Goal: Information Seeking & Learning: Check status

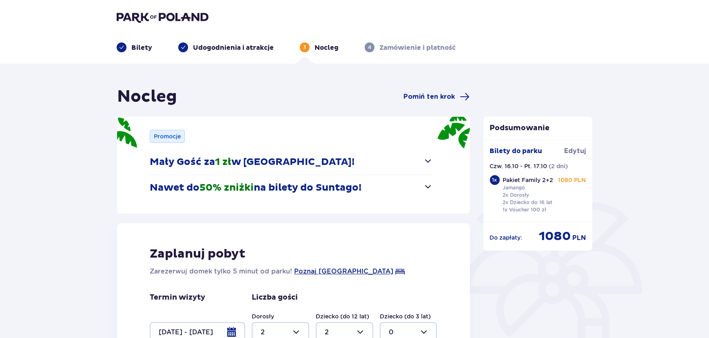
click at [161, 9] on header "Bilety Udogodnienia i atrakcje 3 Nocleg 4 Zamówienie i płatność" at bounding box center [354, 32] width 709 height 64
click at [188, 16] on img at bounding box center [163, 16] width 92 height 11
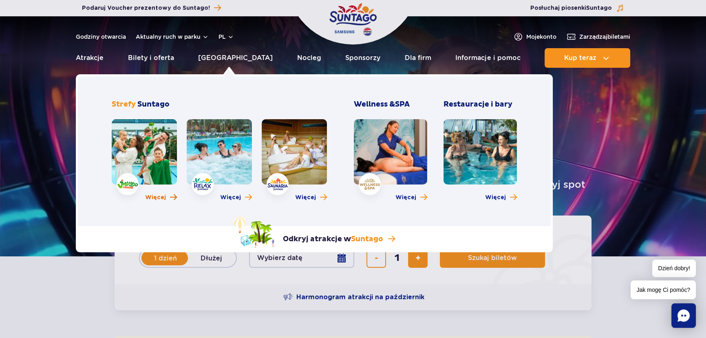
click at [162, 199] on span "Więcej" at bounding box center [155, 197] width 21 height 8
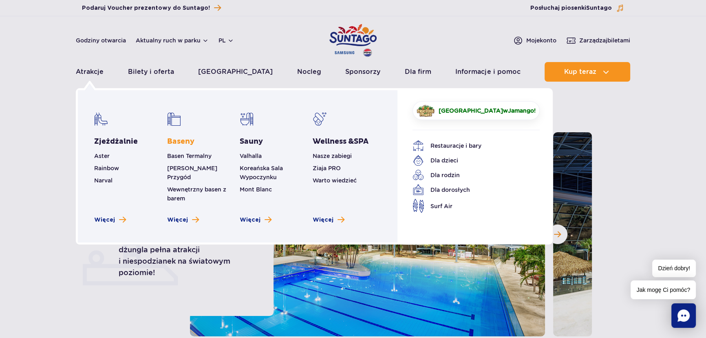
click at [192, 139] on link "Baseny" at bounding box center [180, 142] width 27 height 10
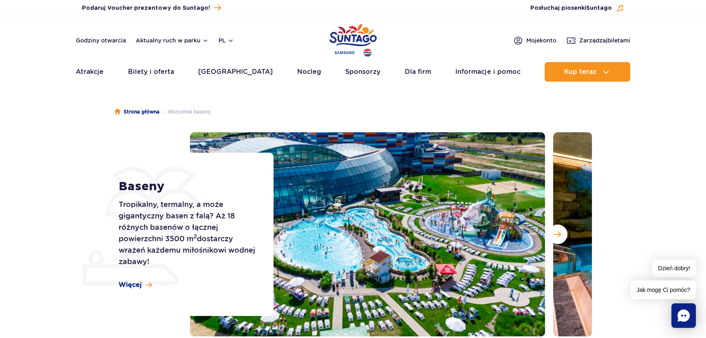
click at [363, 35] on img "Park of Poland" at bounding box center [352, 41] width 47 height 38
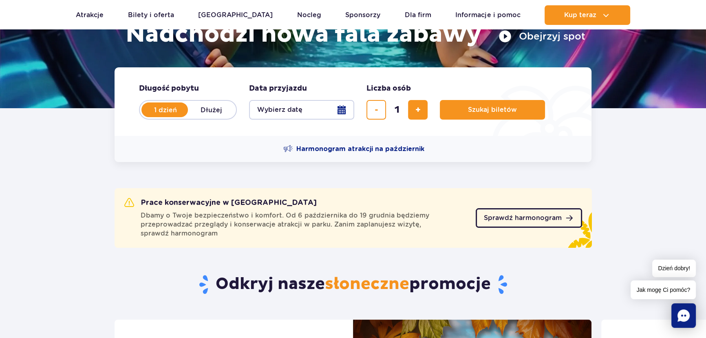
click at [508, 218] on span "Sprawdź harmonogram" at bounding box center [523, 217] width 78 height 7
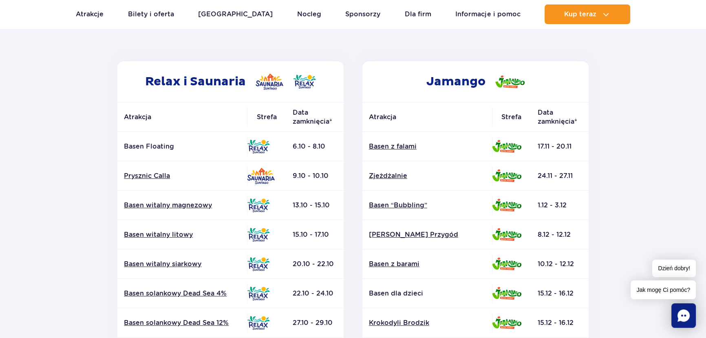
drag, startPoint x: 294, startPoint y: 145, endPoint x: 324, endPoint y: 147, distance: 30.7
click at [324, 147] on td "6.10 - 8.10" at bounding box center [314, 146] width 57 height 29
click at [302, 147] on td "6.10 - 8.10" at bounding box center [314, 146] width 57 height 29
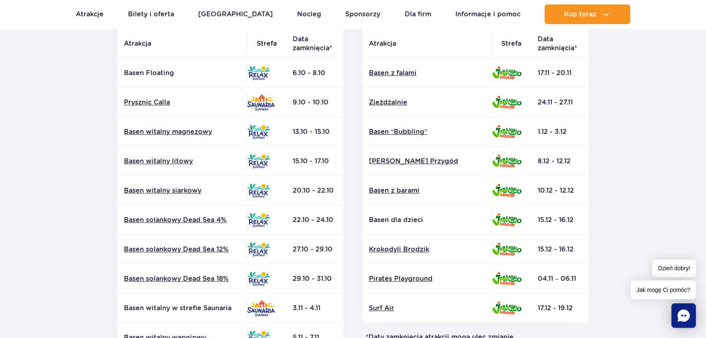
scroll to position [111, 0]
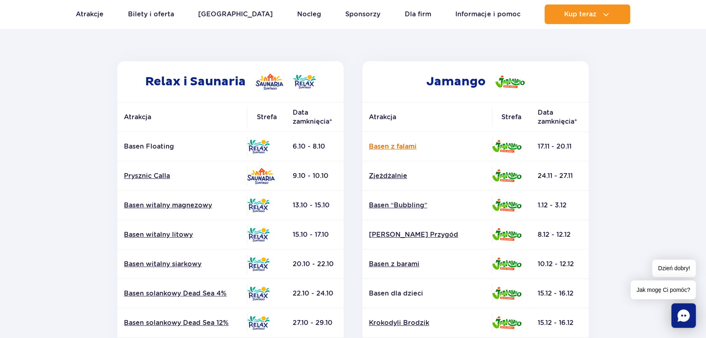
click at [407, 144] on link "Basen z falami" at bounding box center [427, 146] width 117 height 9
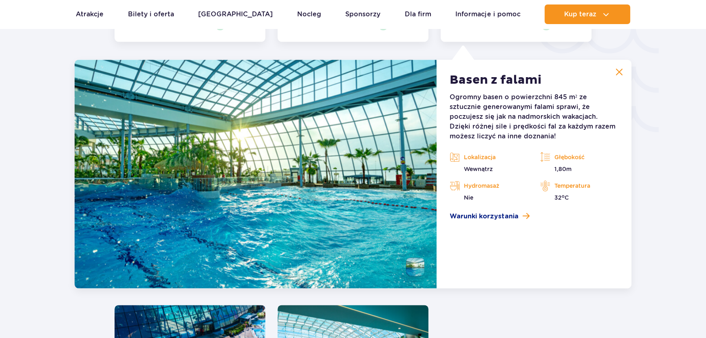
scroll to position [1429, 0]
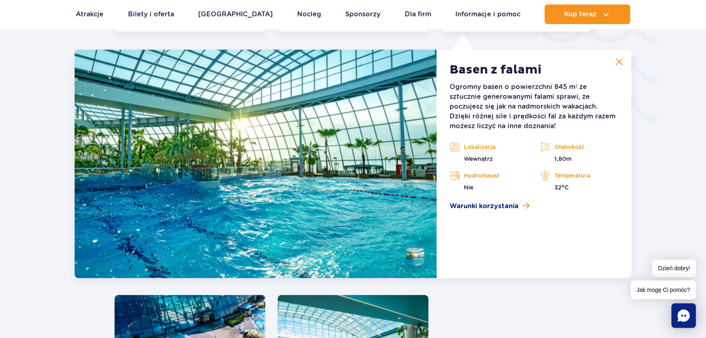
click at [624, 62] on button at bounding box center [619, 61] width 16 height 16
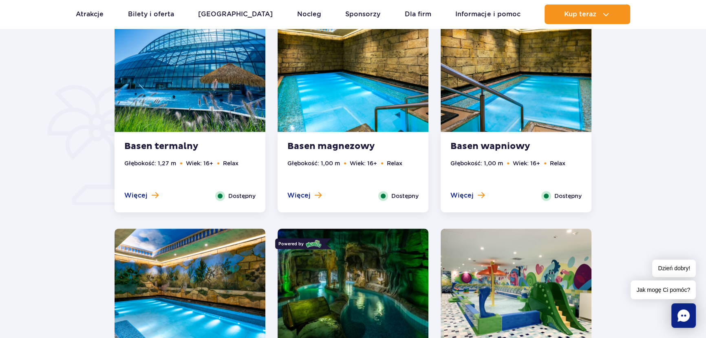
scroll to position [502, 0]
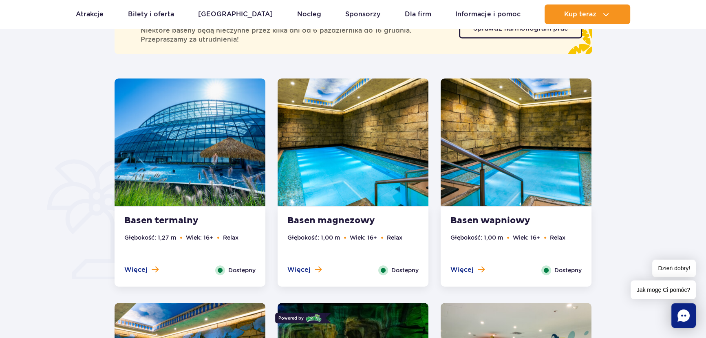
drag, startPoint x: 27, startPoint y: 142, endPoint x: 76, endPoint y: 134, distance: 50.0
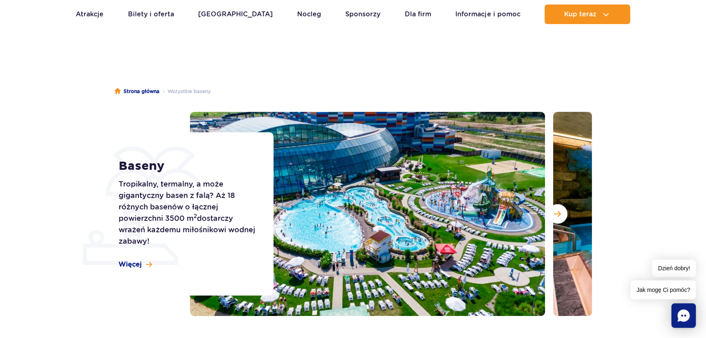
scroll to position [0, 0]
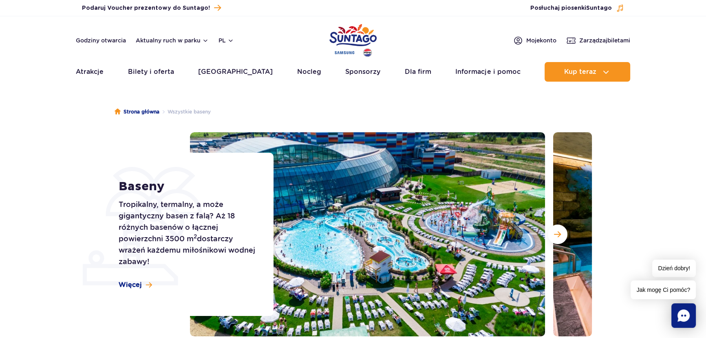
click at [93, 45] on div "Godziny otwarcia Aktualny ruch w parku pl PL EN UA" at bounding box center [155, 40] width 158 height 10
click at [93, 44] on div "Godziny otwarcia Aktualny ruch w parku pl PL EN UA" at bounding box center [155, 40] width 158 height 10
click at [103, 44] on div "Godziny otwarcia Aktualny ruch w parku pl PL EN UA" at bounding box center [155, 40] width 158 height 10
click at [110, 43] on link "Godziny otwarcia" at bounding box center [101, 40] width 50 height 8
